Goal: Task Accomplishment & Management: Manage account settings

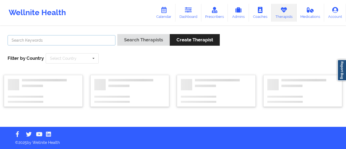
click at [82, 42] on input "text" at bounding box center [62, 40] width 108 height 10
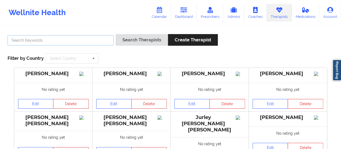
paste input "[PERSON_NAME]"
click at [116, 34] on button "Search Therapists" at bounding box center [142, 40] width 52 height 12
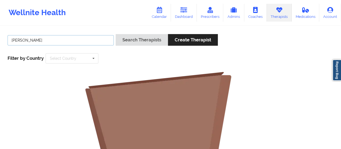
drag, startPoint x: 75, startPoint y: 41, endPoint x: 24, endPoint y: 39, distance: 51.1
click at [24, 39] on input "[PERSON_NAME]" at bounding box center [61, 40] width 106 height 10
click at [116, 34] on button "Search Therapists" at bounding box center [142, 40] width 52 height 12
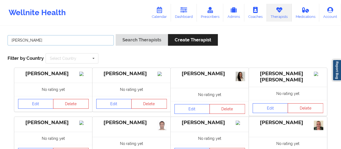
click at [116, 34] on button "Search Therapists" at bounding box center [142, 40] width 52 height 12
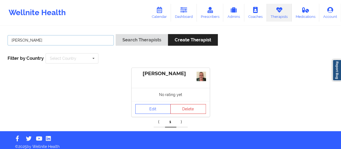
click at [45, 42] on input "[PERSON_NAME]" at bounding box center [61, 40] width 106 height 10
click at [116, 34] on button "Search Therapists" at bounding box center [142, 40] width 52 height 12
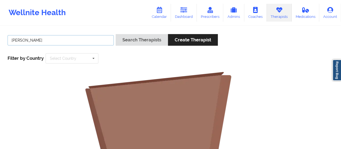
type input "[PERSON_NAME]"
click at [116, 34] on button "Search Therapists" at bounding box center [142, 40] width 52 height 12
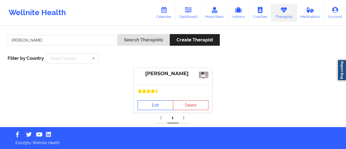
click at [155, 108] on link "Edit" at bounding box center [155, 105] width 36 height 10
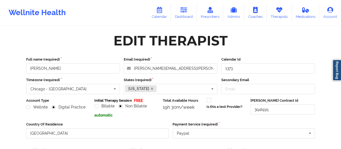
scroll to position [97, 0]
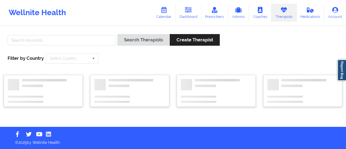
click at [73, 35] on div at bounding box center [61, 41] width 111 height 15
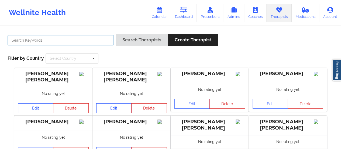
click at [72, 36] on input "text" at bounding box center [61, 40] width 106 height 10
paste input "[PERSON_NAME]"
click at [116, 34] on button "Search Therapists" at bounding box center [142, 40] width 52 height 12
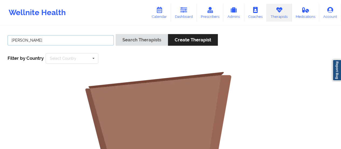
drag, startPoint x: 28, startPoint y: 39, endPoint x: 72, endPoint y: 42, distance: 43.5
click at [72, 42] on input "[PERSON_NAME]" at bounding box center [61, 40] width 106 height 10
type input "[PERSON_NAME]"
click at [116, 34] on button "Search Therapists" at bounding box center [142, 40] width 52 height 12
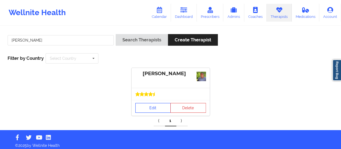
click at [158, 106] on link "Edit" at bounding box center [154, 108] width 36 height 10
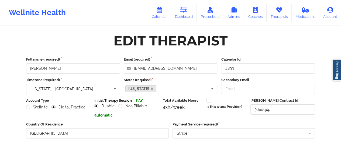
scroll to position [97, 0]
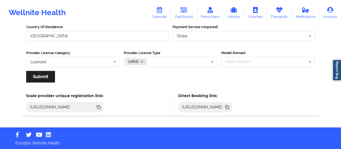
click at [229, 107] on icon at bounding box center [228, 107] width 3 height 3
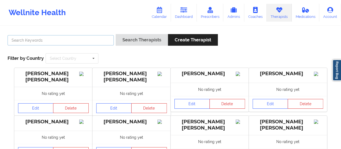
click at [63, 41] on input "text" at bounding box center [61, 40] width 106 height 10
type input "[PERSON_NAME]"
click at [116, 34] on button "Search Therapists" at bounding box center [142, 40] width 52 height 12
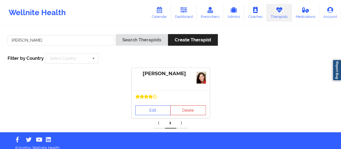
click at [153, 103] on div "Edit Delete" at bounding box center [171, 110] width 78 height 16
click at [153, 108] on link "Edit" at bounding box center [154, 110] width 36 height 10
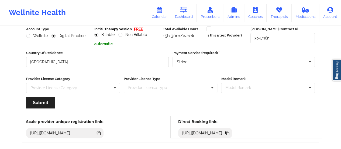
scroll to position [79, 0]
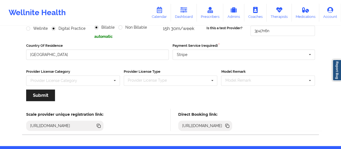
click at [229, 124] on icon at bounding box center [227, 125] width 3 height 3
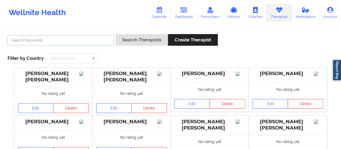
click at [94, 39] on input "text" at bounding box center [61, 40] width 106 height 10
type input "[PERSON_NAME]"
click at [116, 34] on button "Search Therapists" at bounding box center [142, 40] width 52 height 12
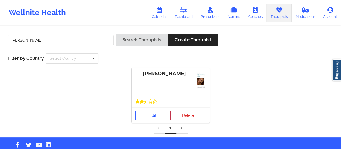
drag, startPoint x: 153, startPoint y: 101, endPoint x: 153, endPoint y: 110, distance: 9.2
click at [153, 110] on div "[PERSON_NAME] Edit Delete" at bounding box center [171, 95] width 78 height 55
click at [153, 110] on link "Edit" at bounding box center [154, 115] width 36 height 10
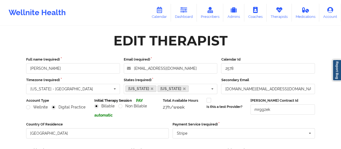
scroll to position [97, 0]
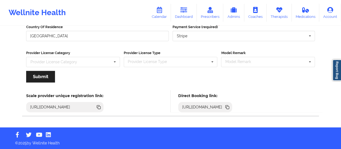
click at [229, 107] on icon at bounding box center [227, 106] width 3 height 3
click at [187, 13] on icon at bounding box center [184, 10] width 7 height 6
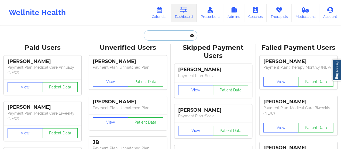
click at [171, 32] on input "text" at bounding box center [170, 35] width 53 height 10
paste input "[EMAIL_ADDRESS][DOMAIN_NAME]"
type input "[EMAIL_ADDRESS][DOMAIN_NAME]"
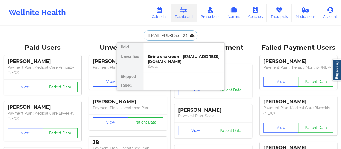
click at [166, 55] on div "Sirine chakroun - [EMAIL_ADDRESS][DOMAIN_NAME]" at bounding box center [184, 59] width 72 height 10
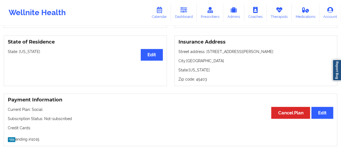
scroll to position [222, 0]
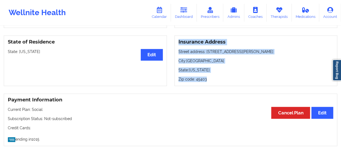
drag, startPoint x: 208, startPoint y: 78, endPoint x: 176, endPoint y: 42, distance: 48.2
click at [176, 42] on div "Insurance Address Street address: [STREET_ADDRESS][PERSON_NAME][US_STATE]" at bounding box center [256, 60] width 163 height 50
